Goal: Task Accomplishment & Management: Complete application form

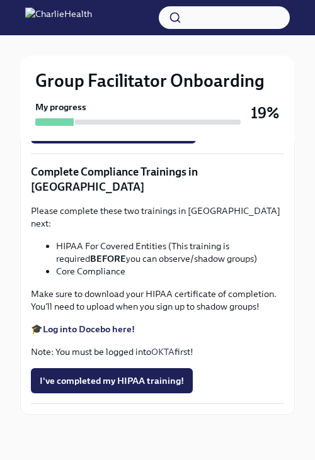
scroll to position [3517, 0]
click at [161, 181] on span "I've completed my HIPAA training!" at bounding box center [112, 381] width 144 height 13
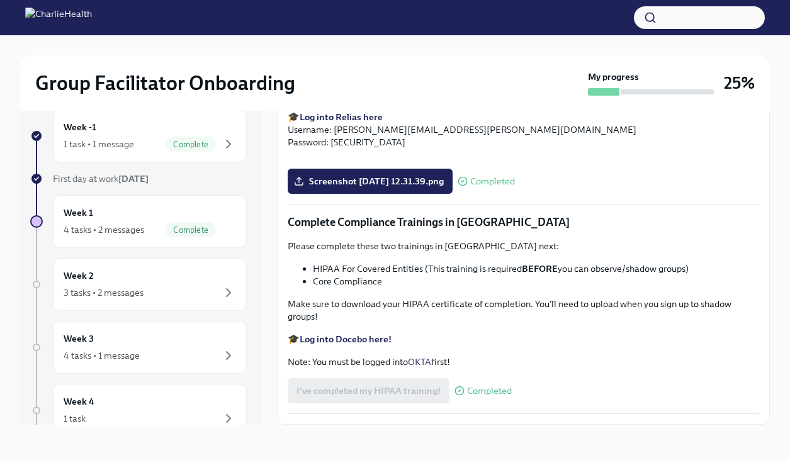
scroll to position [2824, 0]
click at [171, 181] on div "3 tasks • 2 messages" at bounding box center [150, 292] width 172 height 15
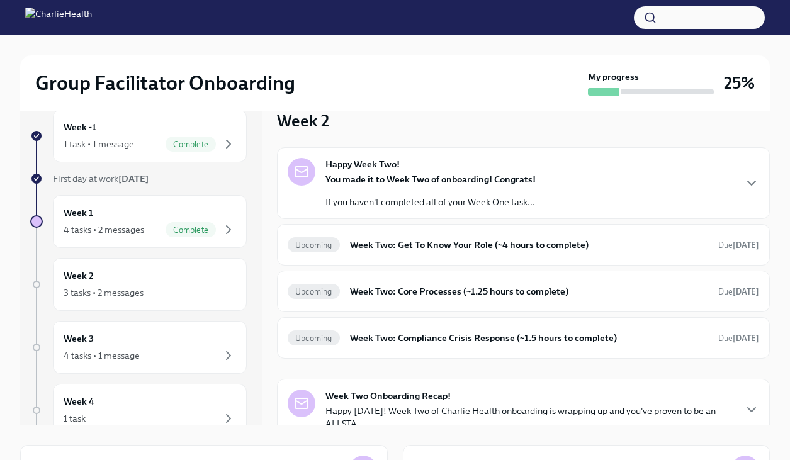
click at [314, 181] on div "You made it to Week Two of onboarding! Congrats! If you haven't completed all o…" at bounding box center [430, 190] width 210 height 35
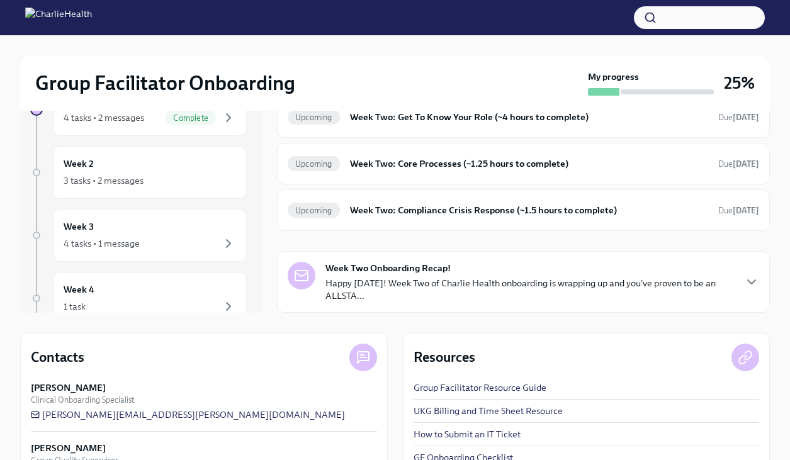
scroll to position [355, 0]
click at [314, 124] on h6 "Week Two: Get To Know Your Role (~4 hours to complete)" at bounding box center [529, 117] width 358 height 14
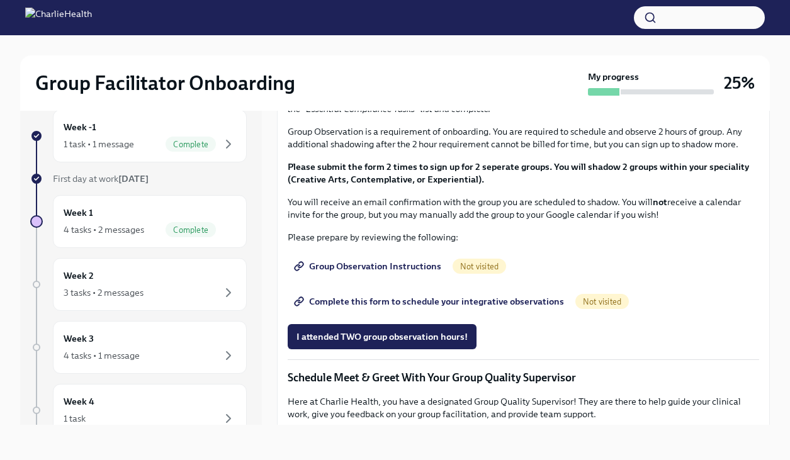
scroll to position [615, 0]
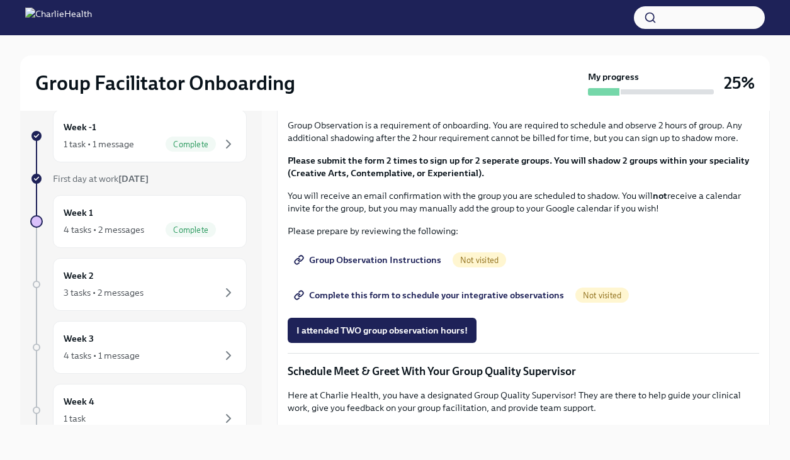
copy ul "IOP Overview, Curriculum & Roles"
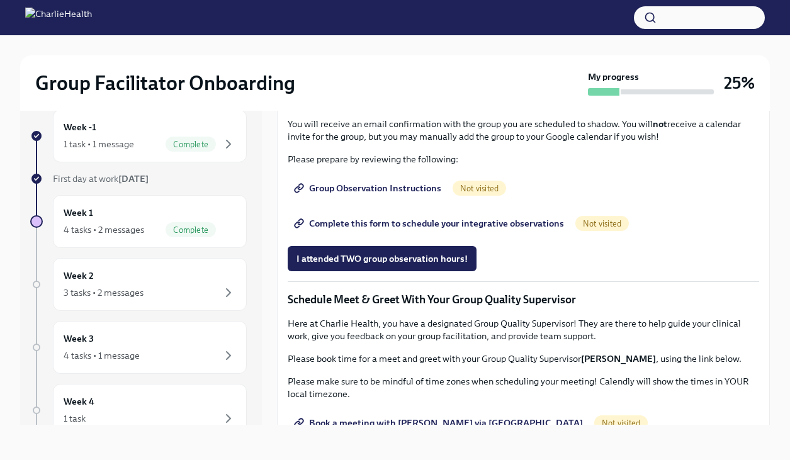
scroll to position [716, 0]
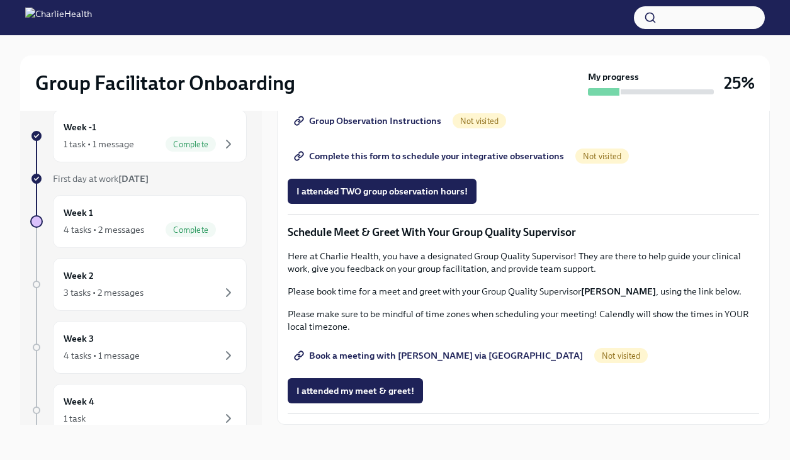
scroll to position [1108, 0]
click at [211, 181] on div "3 tasks • 2 messages" at bounding box center [150, 292] width 172 height 15
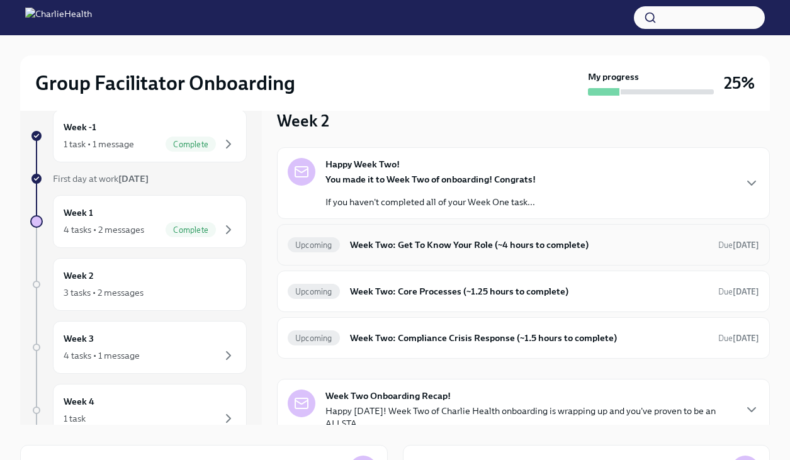
click at [314, 181] on h6 "Week Two: Get To Know Your Role (~4 hours to complete)" at bounding box center [529, 245] width 358 height 14
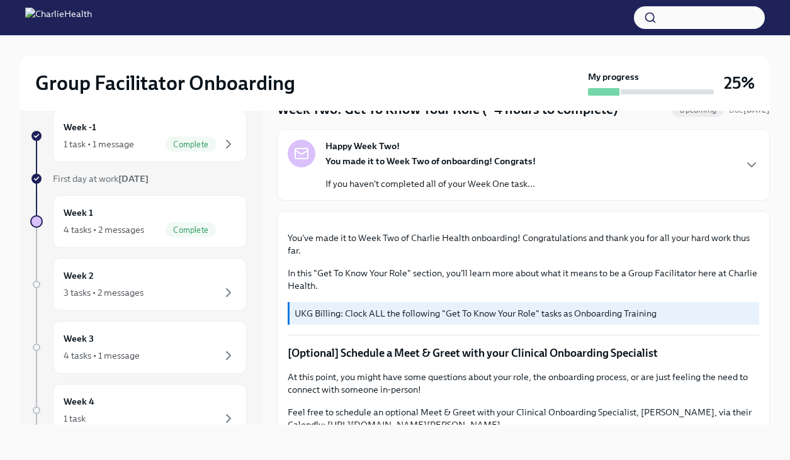
scroll to position [35, 0]
click at [314, 180] on p "If you haven't completed all of your Week One task..." at bounding box center [430, 183] width 210 height 13
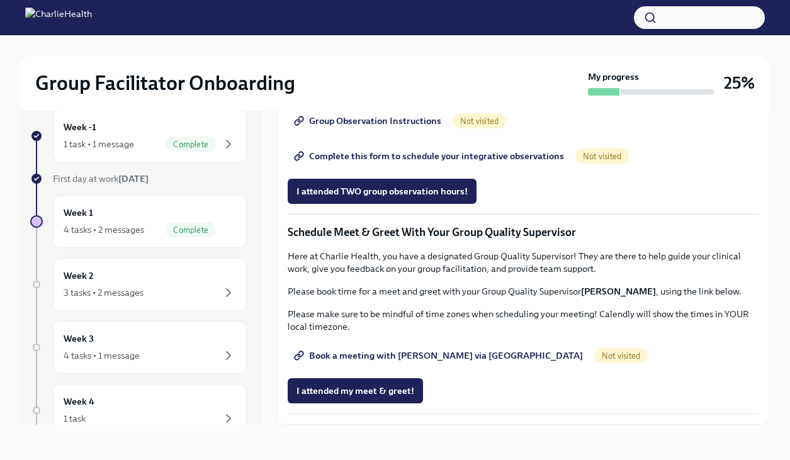
scroll to position [1510, 0]
click at [200, 181] on div "3 tasks • 2 messages" at bounding box center [150, 292] width 172 height 15
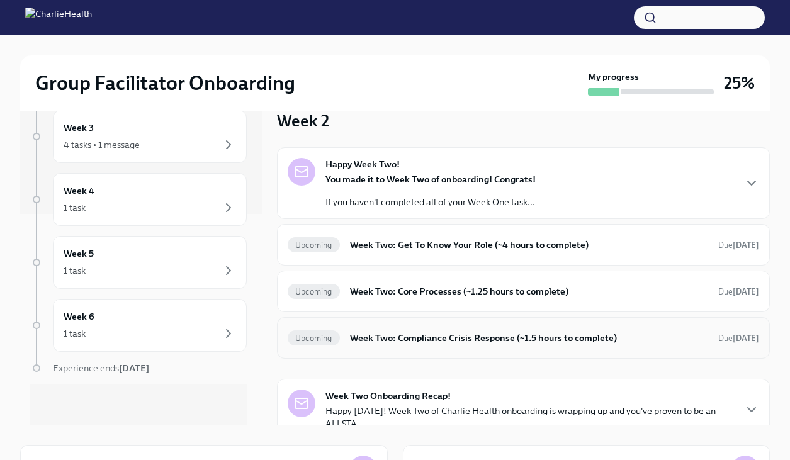
scroll to position [16, 0]
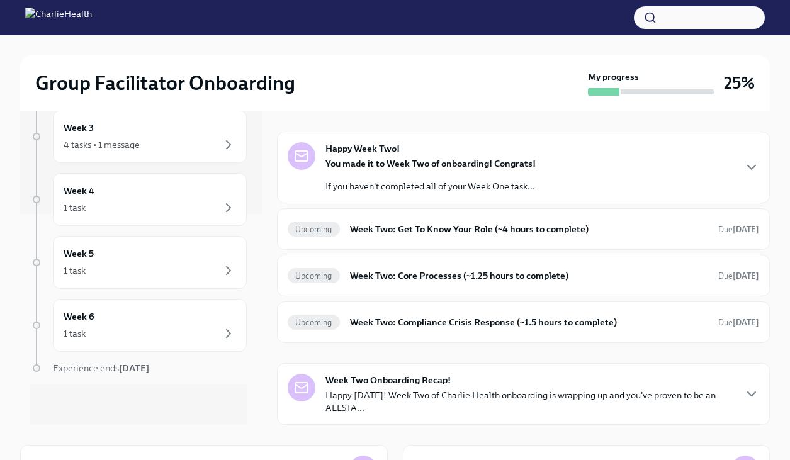
click at [314, 181] on p "Happy [DATE]! Week Two of Charlie Health onboarding is wrapping up and you've p…" at bounding box center [529, 401] width 409 height 25
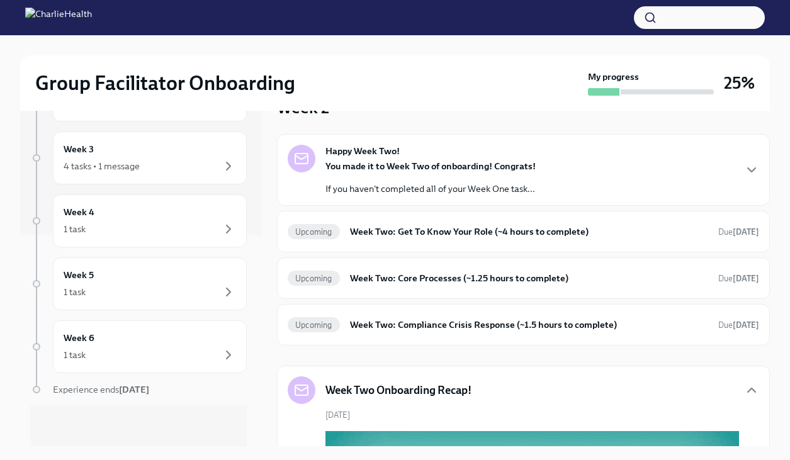
scroll to position [0, 0]
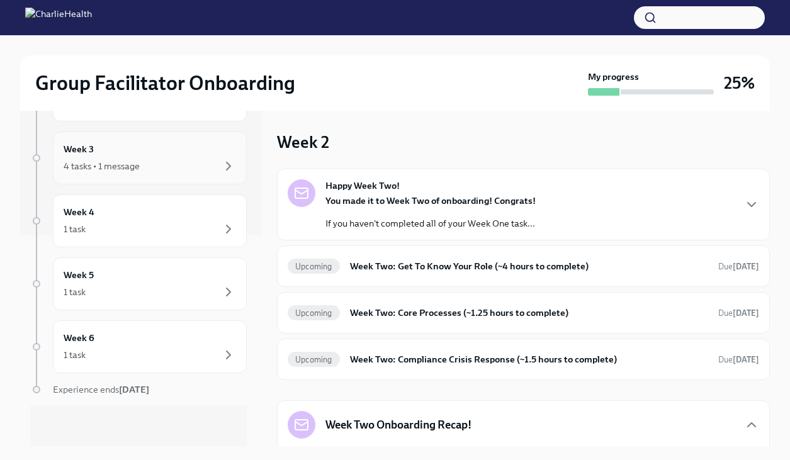
click at [149, 164] on div "4 tasks • 1 message" at bounding box center [150, 166] width 172 height 15
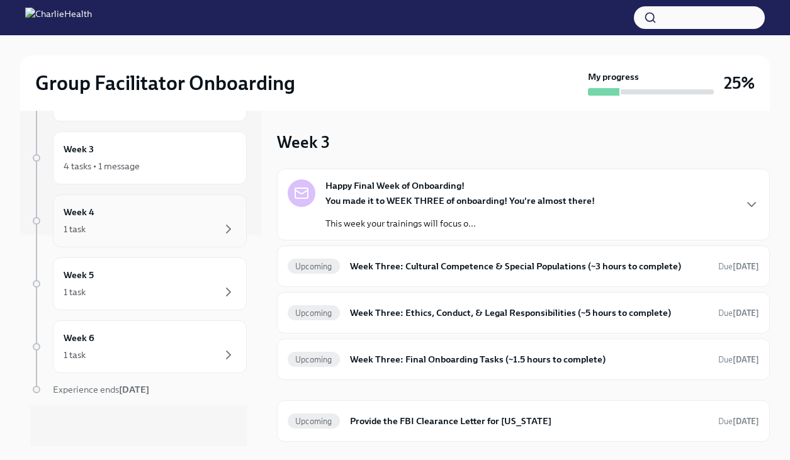
click at [140, 181] on div "Week 4 1 task" at bounding box center [150, 220] width 172 height 31
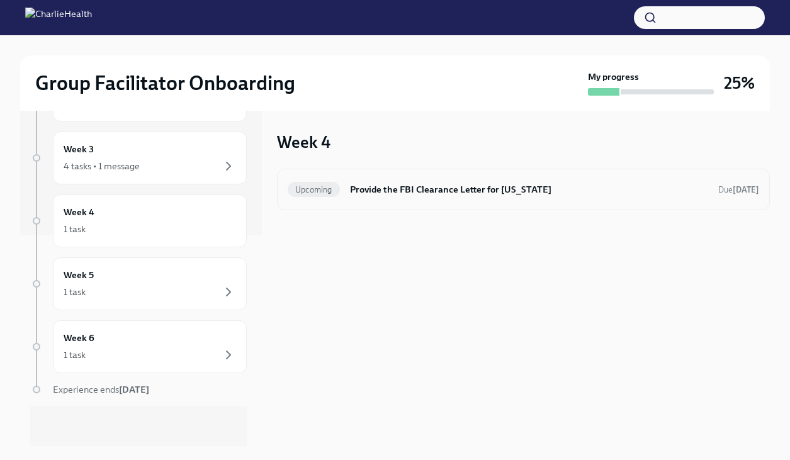
click at [314, 181] on h6 "Provide the FBI Clearance Letter for [US_STATE]" at bounding box center [529, 190] width 358 height 14
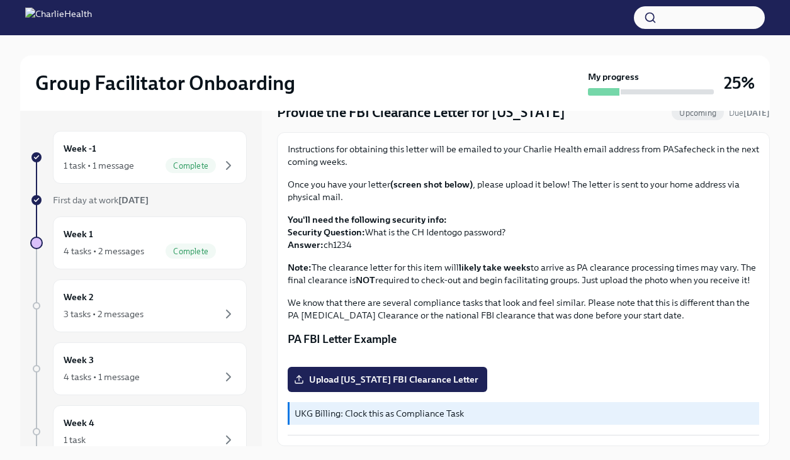
scroll to position [210, 0]
click at [314, 181] on span "Upload [US_STATE] FBI Clearance Letter" at bounding box center [387, 379] width 182 height 13
click at [0, 0] on input "Upload [US_STATE] FBI Clearance Letter" at bounding box center [0, 0] width 0 height 0
click at [149, 166] on div "1 task • 1 message Complete" at bounding box center [150, 165] width 172 height 15
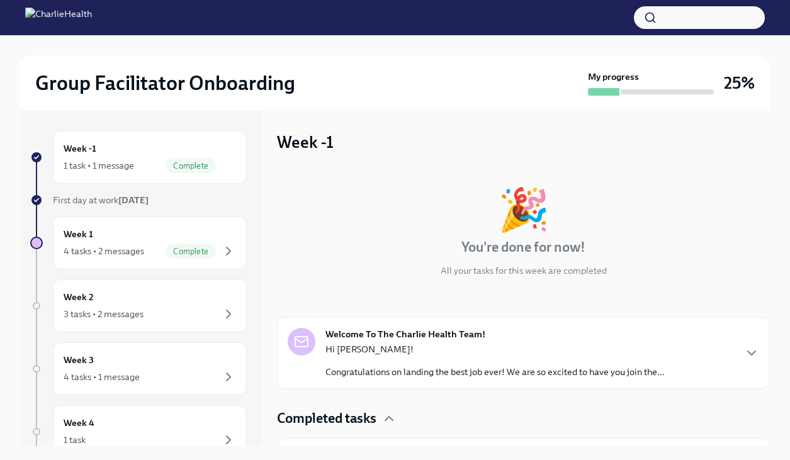
scroll to position [33, 0]
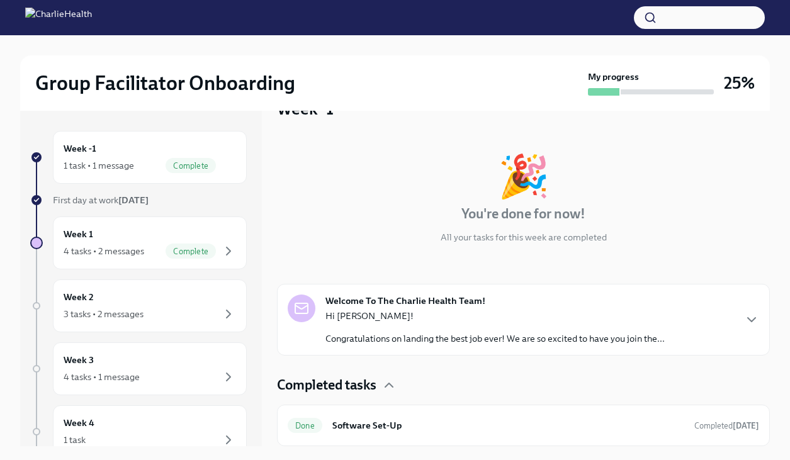
click at [314, 181] on div "Hi [PERSON_NAME]! Congratulations on landing the best job ever! We are so excit…" at bounding box center [494, 327] width 339 height 35
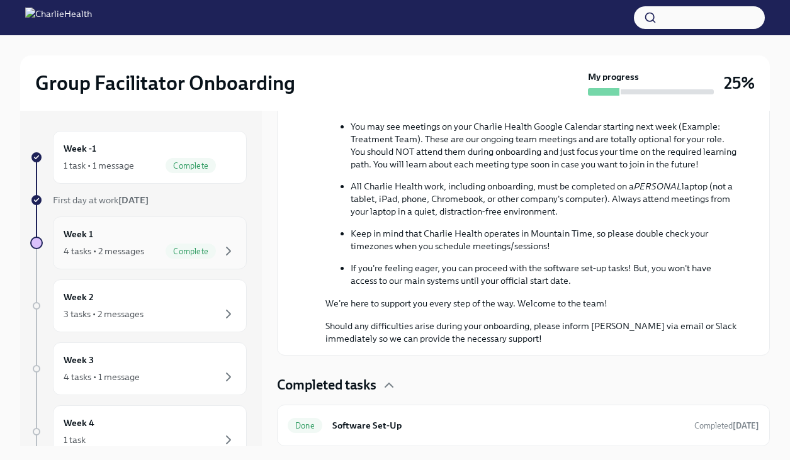
click at [181, 181] on div "Week 1 4 tasks • 2 messages Complete" at bounding box center [150, 242] width 172 height 31
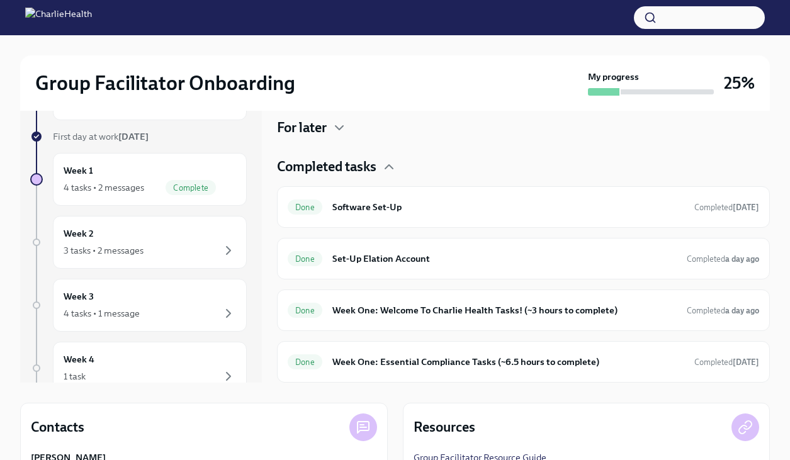
scroll to position [52, 0]
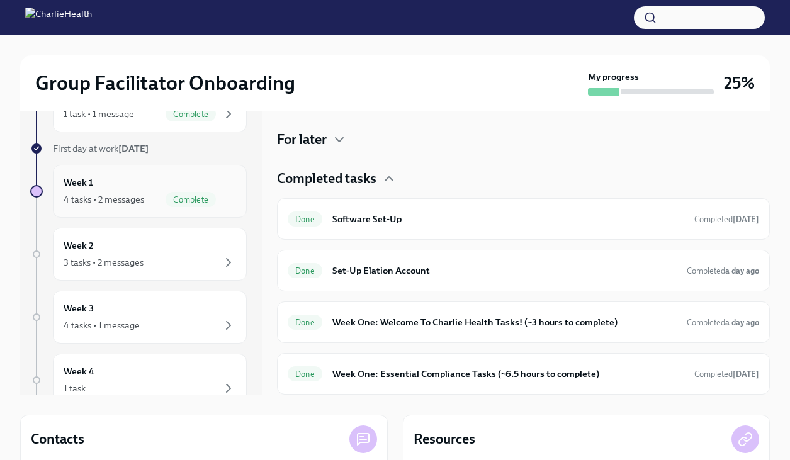
click at [196, 178] on div "Week 1 4 tasks • 2 messages Complete" at bounding box center [150, 191] width 172 height 31
click at [182, 181] on div "3 tasks • 2 messages" at bounding box center [150, 262] width 172 height 15
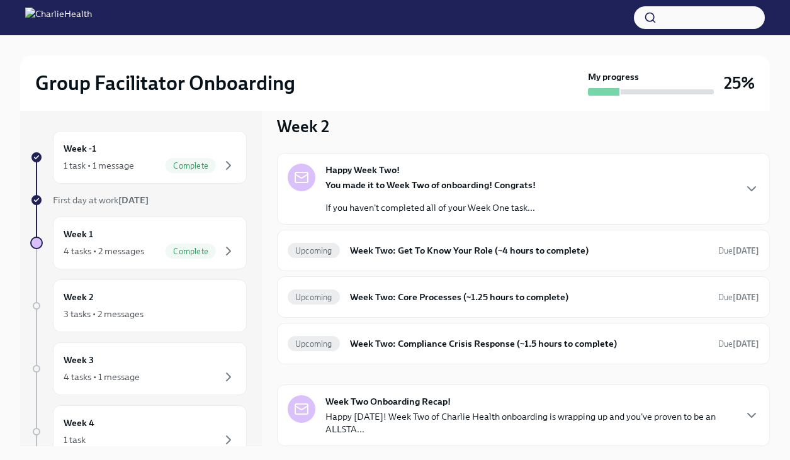
click at [314, 180] on div "Happy Week Two! You made it to Week Two of onboarding! Congrats! If you haven't…" at bounding box center [523, 189] width 471 height 50
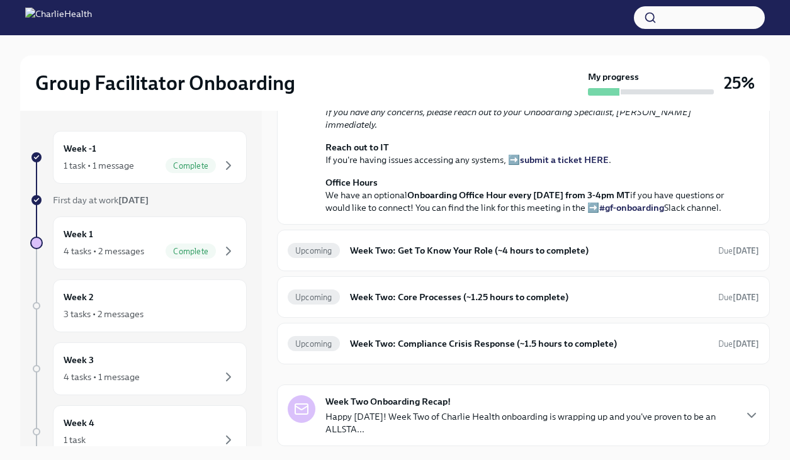
scroll to position [410, 0]
click at [314, 166] on strong "submit a ticket HERE" at bounding box center [564, 159] width 89 height 11
